Goal: Transaction & Acquisition: Purchase product/service

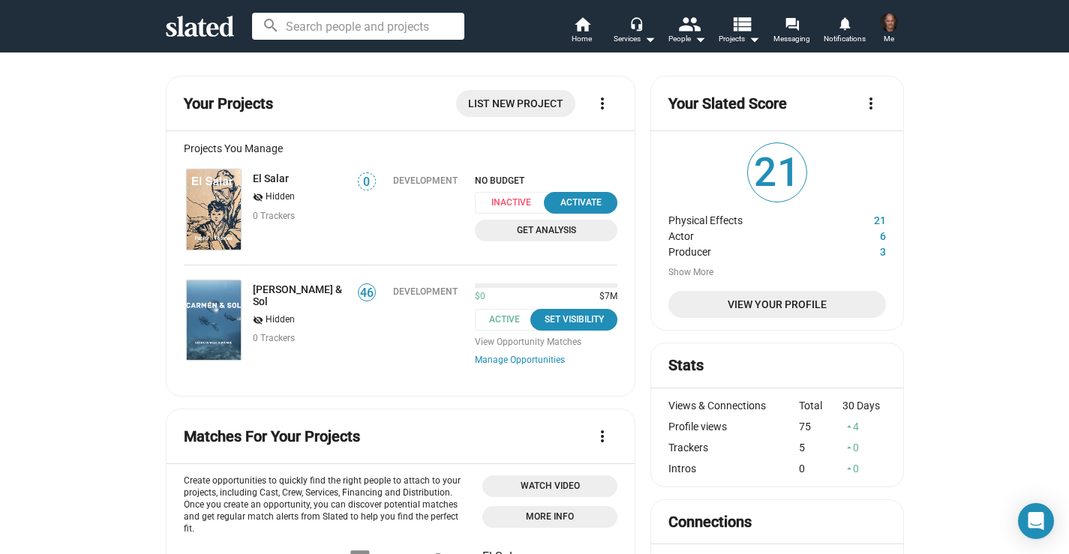
click at [560, 229] on span "Get Analysis" at bounding box center [546, 231] width 124 height 16
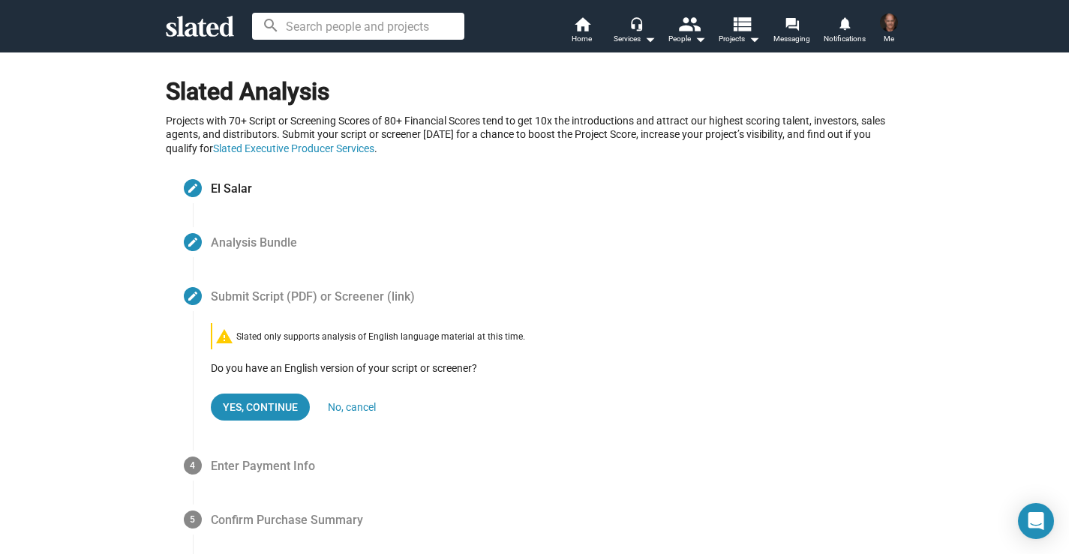
click at [229, 246] on span "Analysis Bundle" at bounding box center [254, 241] width 86 height 17
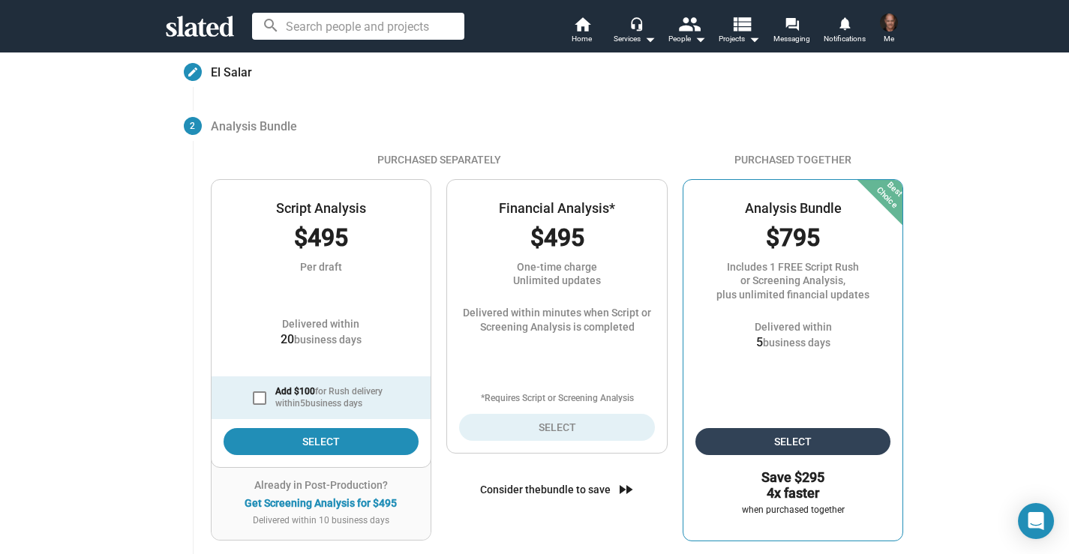
scroll to position [118, 0]
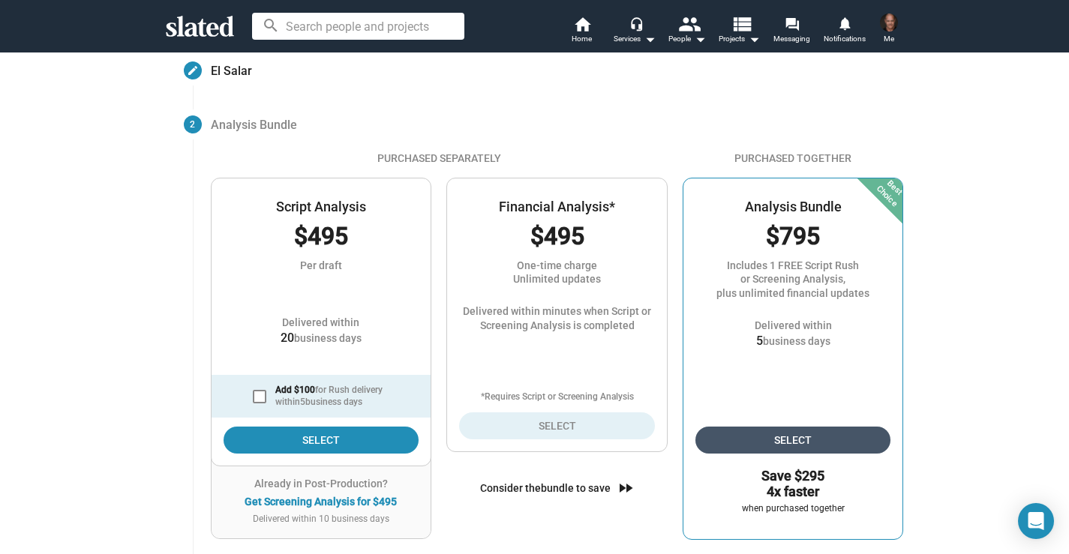
click at [806, 445] on span "Select" at bounding box center [793, 440] width 172 height 27
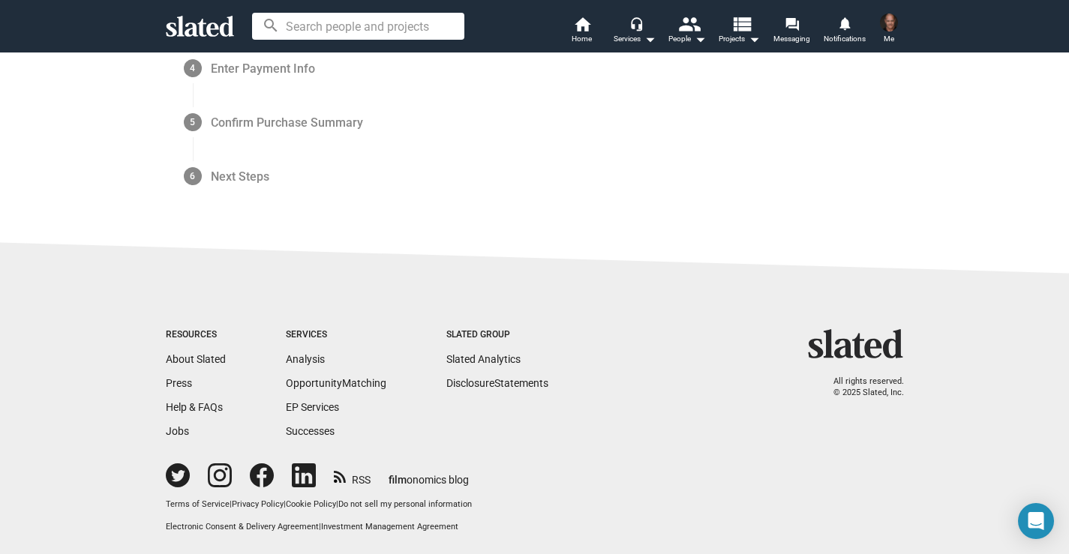
scroll to position [0, 0]
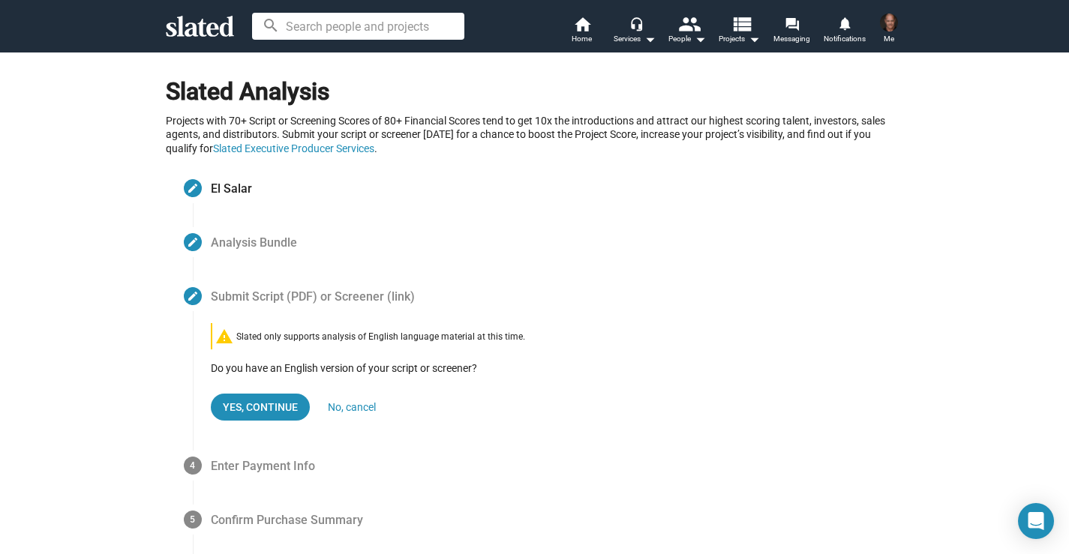
click at [267, 297] on span "Submit Script (PDF) or Screener (link)" at bounding box center [313, 295] width 204 height 17
click at [265, 408] on span "Yes, Continue" at bounding box center [260, 407] width 75 height 27
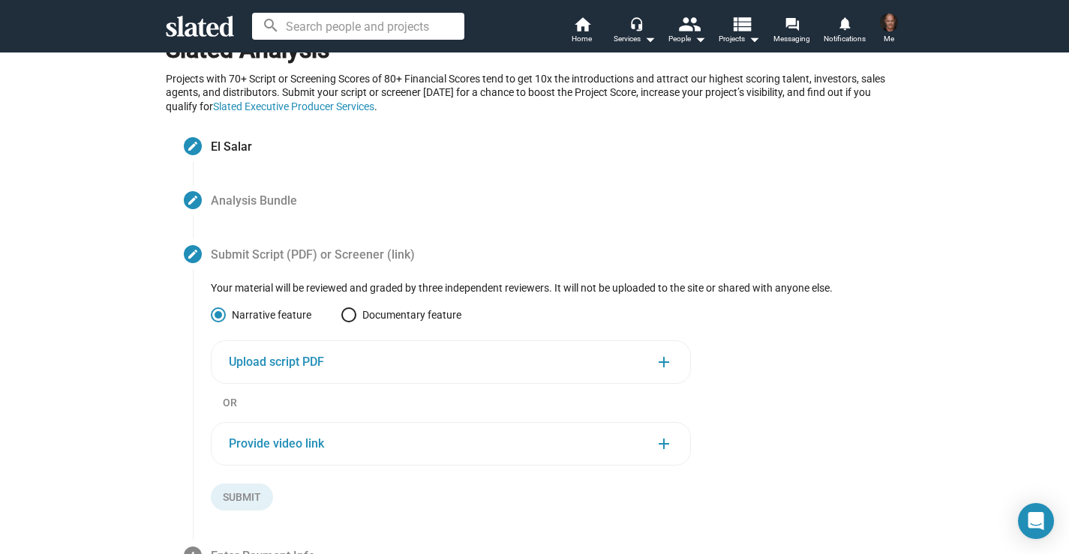
scroll to position [52, 0]
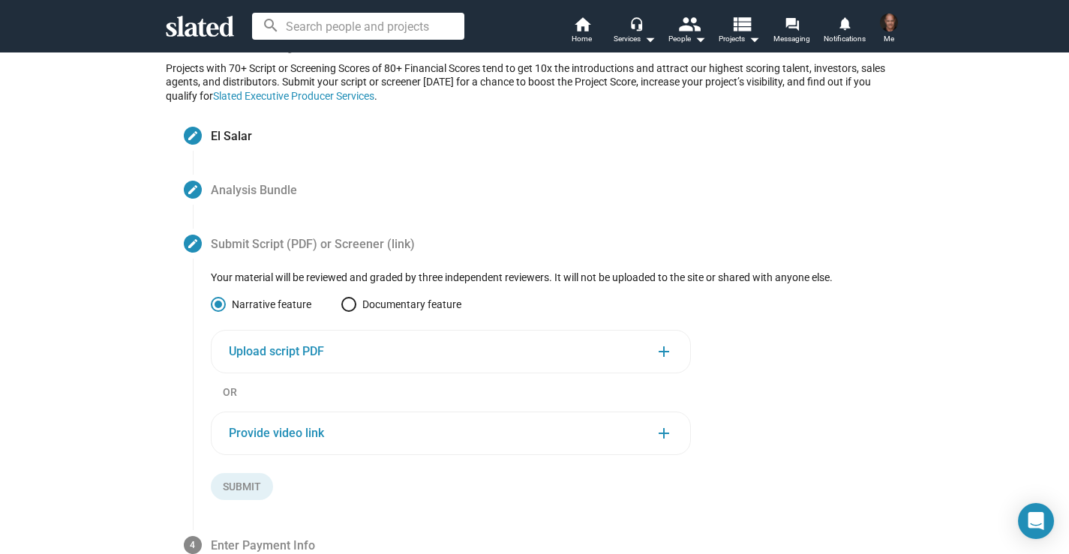
click at [284, 352] on span "Upload script PDF" at bounding box center [276, 351] width 95 height 16
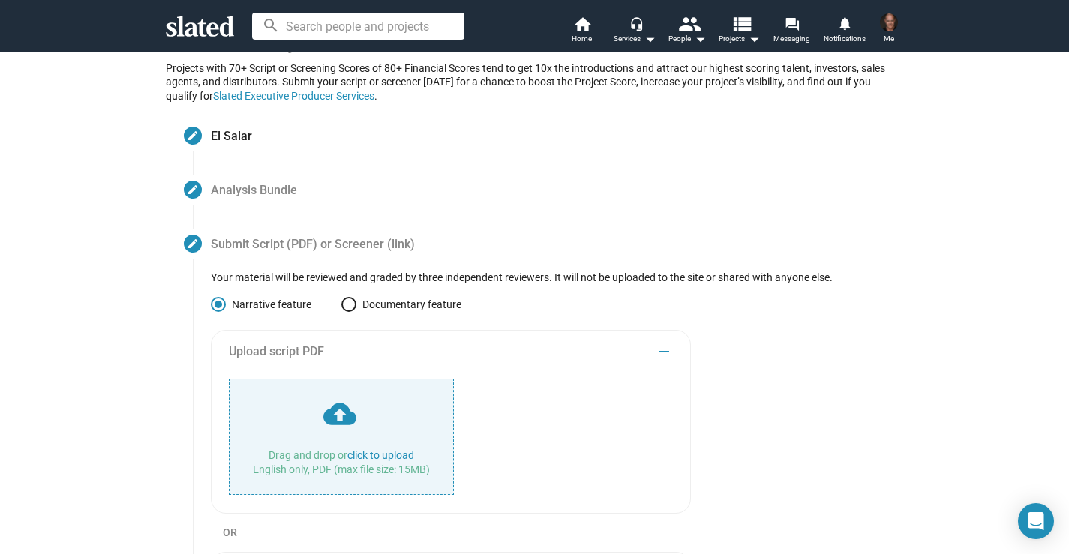
click at [353, 415] on input "file" at bounding box center [340, 436] width 223 height 115
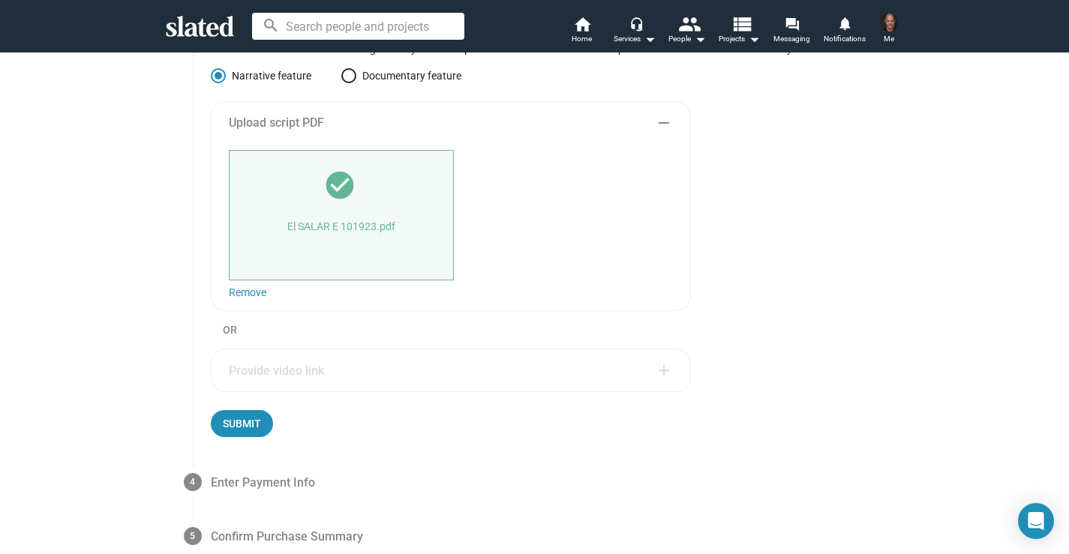
scroll to position [301, 0]
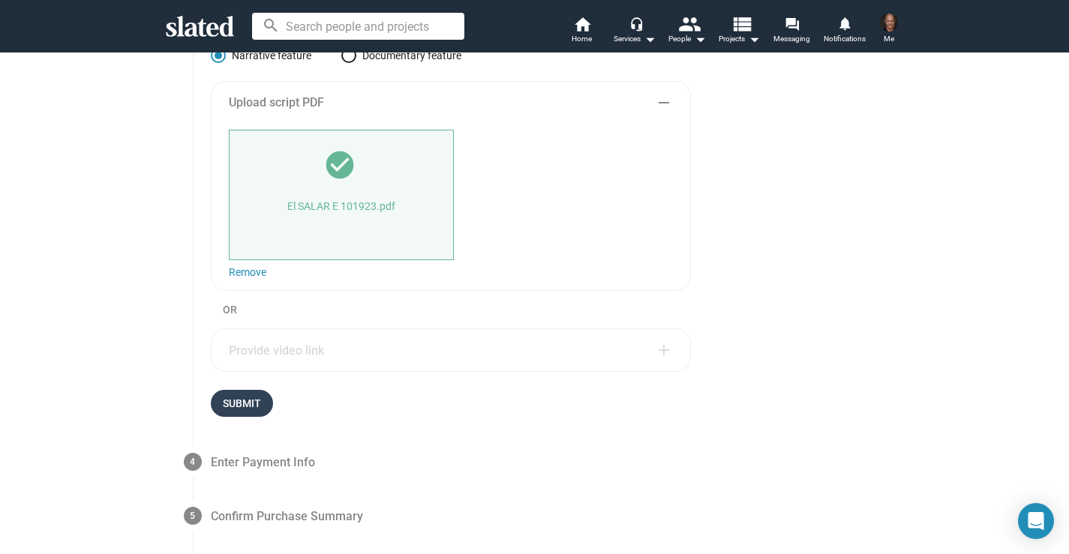
click at [238, 404] on span "Submit" at bounding box center [242, 403] width 38 height 27
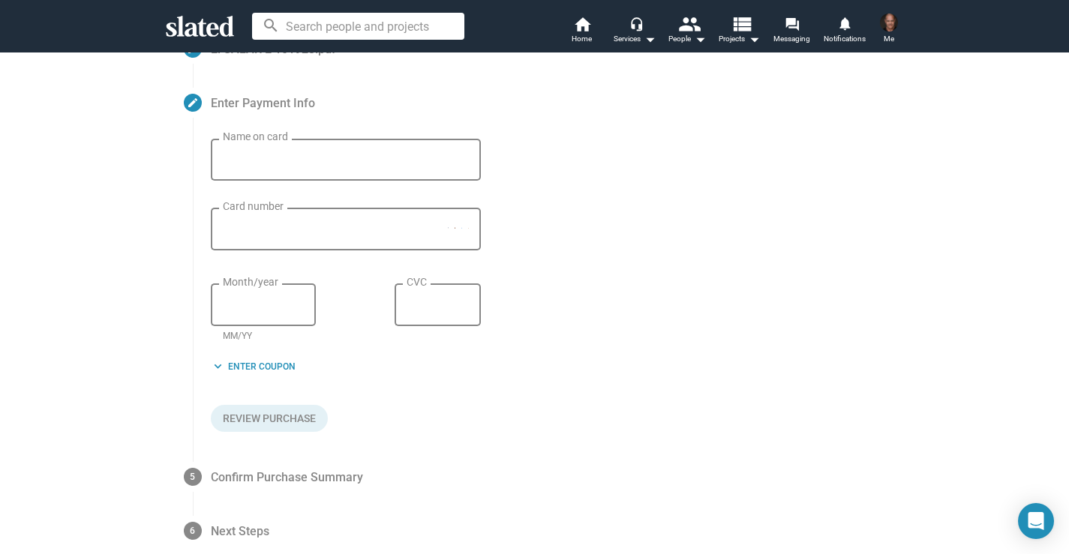
scroll to position [0, 0]
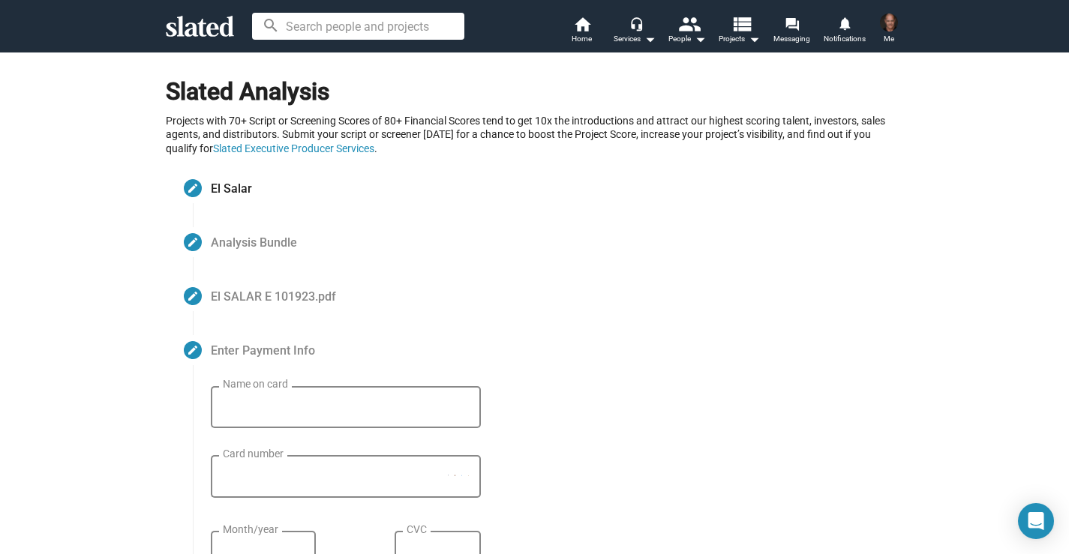
click at [229, 403] on input "Name on card" at bounding box center [346, 407] width 246 height 13
